Goal: Information Seeking & Learning: Learn about a topic

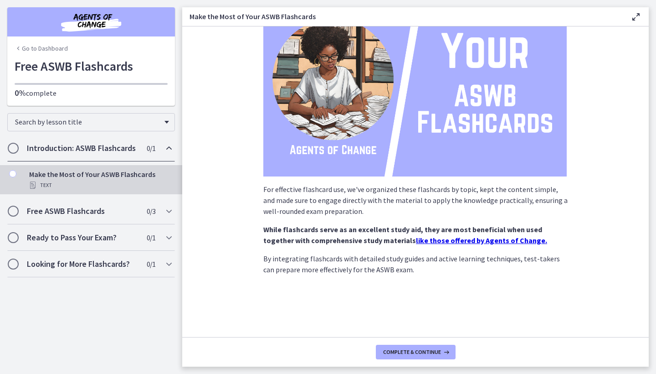
scroll to position [76, 0]
click at [381, 353] on button "Complete & continue" at bounding box center [416, 352] width 80 height 15
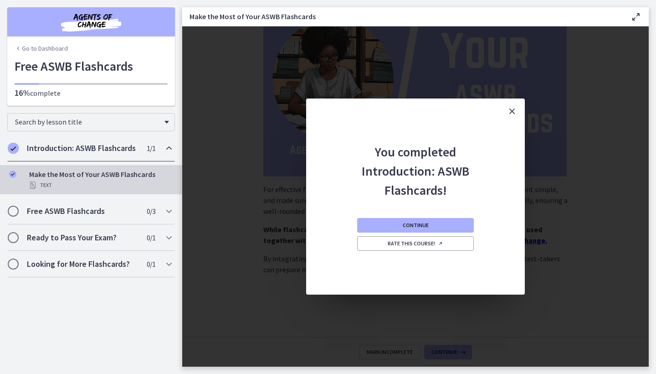
click at [512, 108] on icon "Close" at bounding box center [512, 111] width 11 height 11
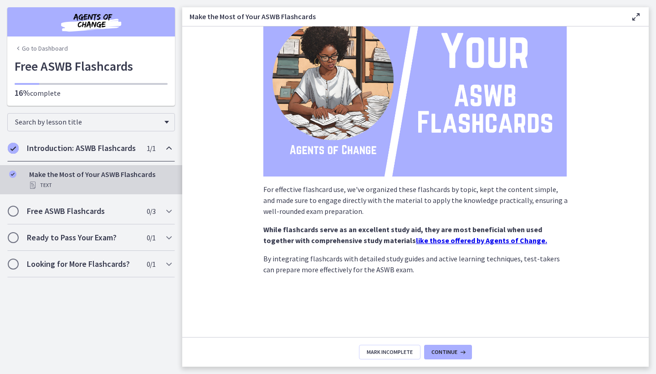
click at [470, 139] on img at bounding box center [415, 90] width 304 height 171
click at [118, 214] on h2 "Free ASWB Flashcards" at bounding box center [82, 211] width 111 height 11
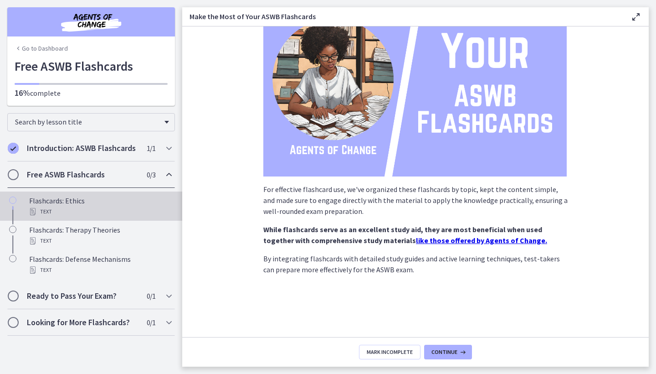
click at [102, 212] on div "Text" at bounding box center [100, 211] width 142 height 11
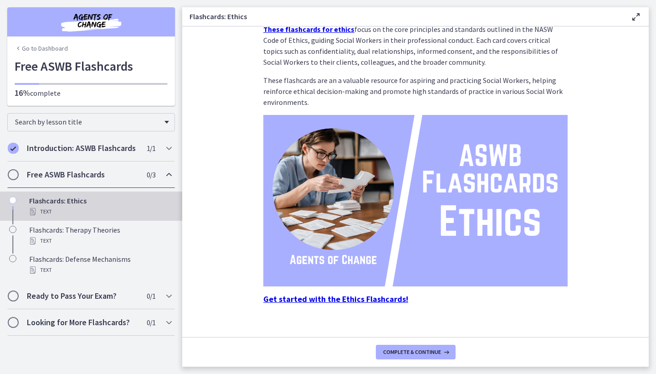
scroll to position [29, 0]
click at [318, 298] on strong "Get started with the Ethics Flashcards!" at bounding box center [335, 298] width 145 height 10
click at [367, 298] on strong "Get started with the Ethics Flashcards!" at bounding box center [335, 298] width 145 height 10
